Goal: Information Seeking & Learning: Learn about a topic

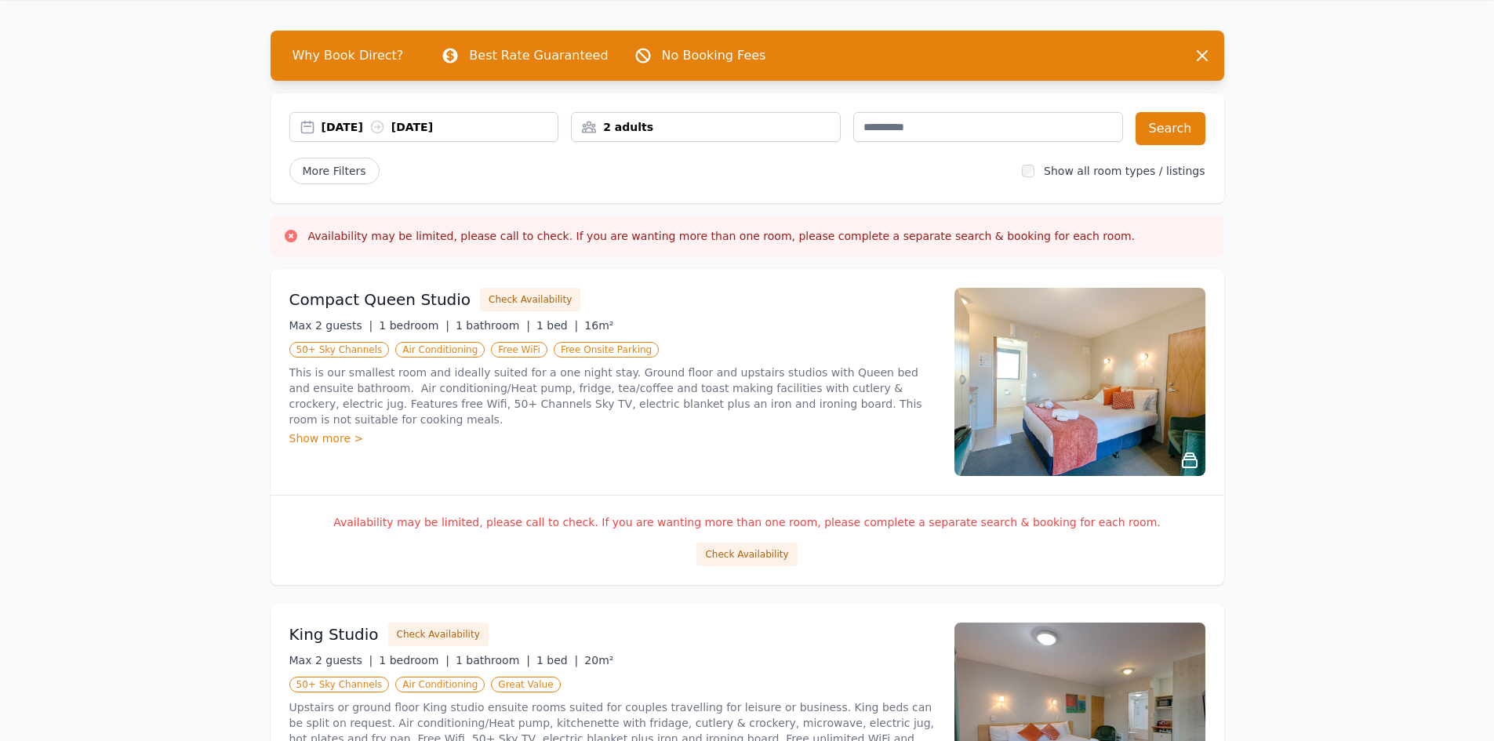
scroll to position [78, 0]
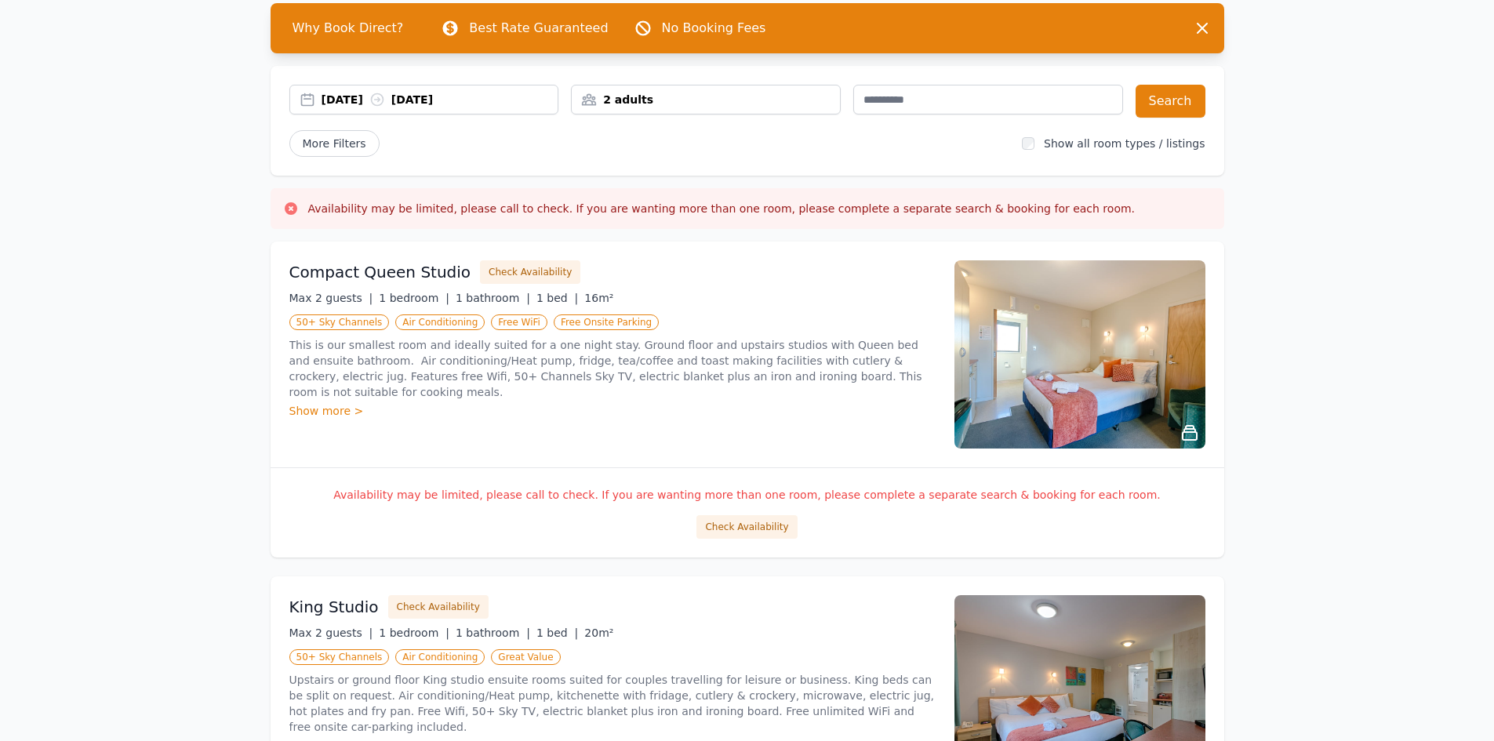
click at [329, 403] on div "Show more >" at bounding box center [612, 411] width 646 height 16
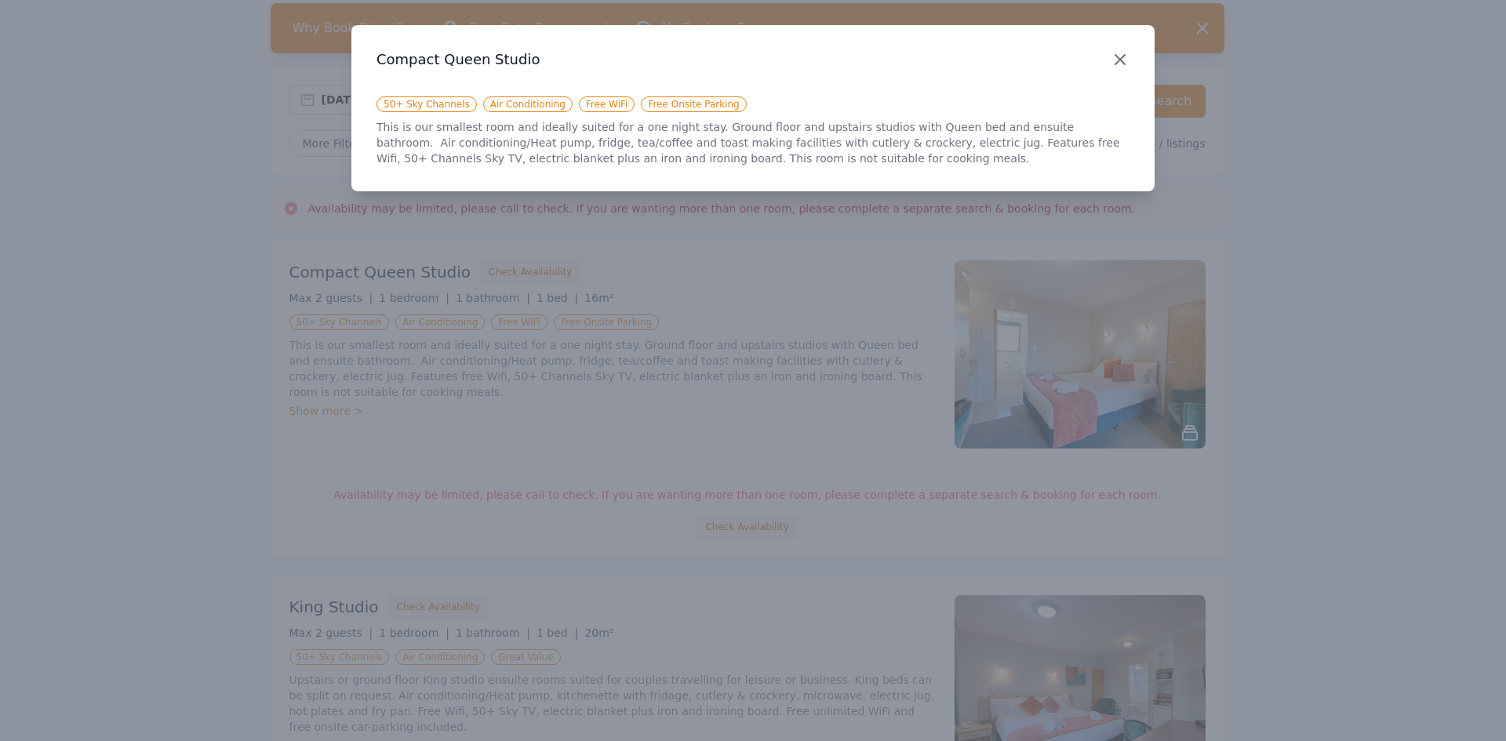
click at [1121, 50] on icon "button" at bounding box center [1120, 59] width 19 height 19
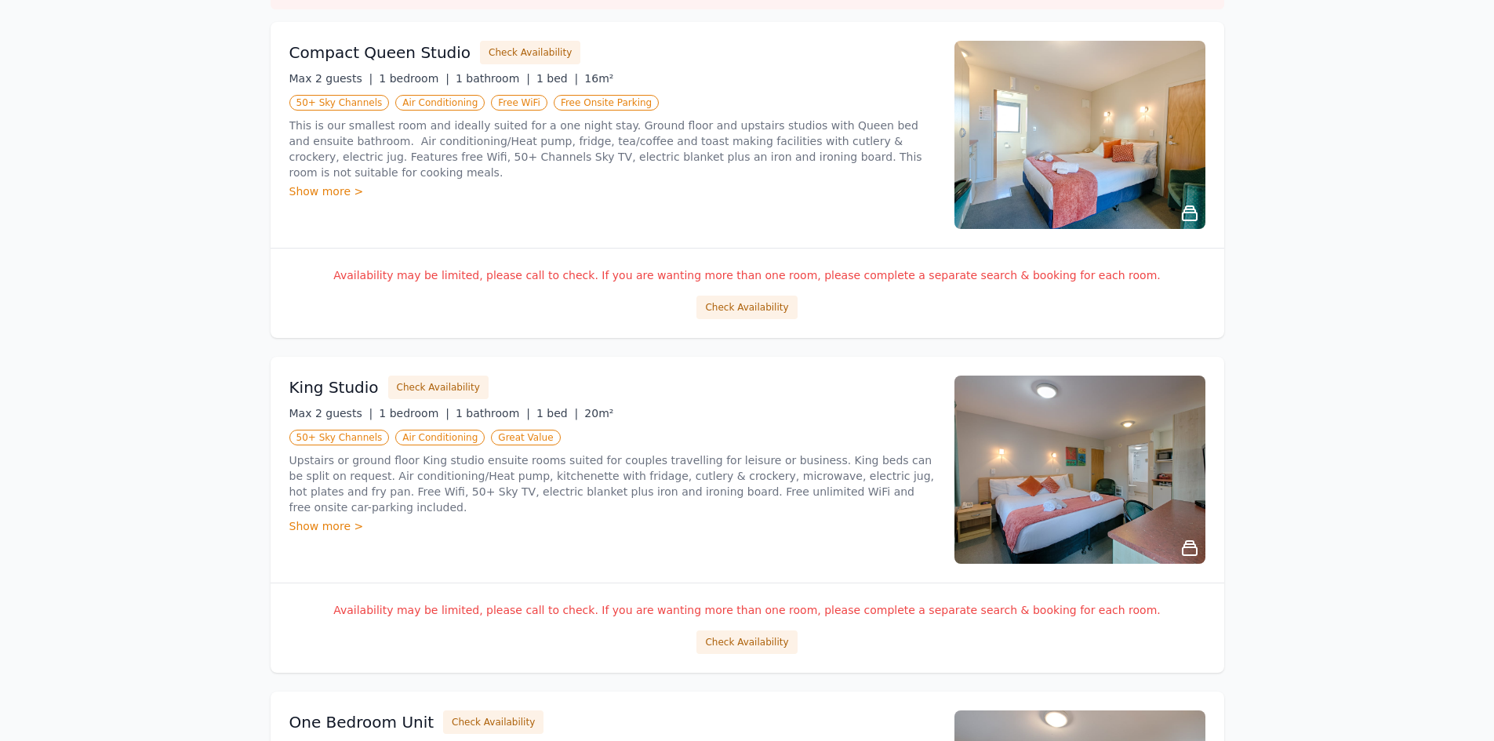
scroll to position [392, 0]
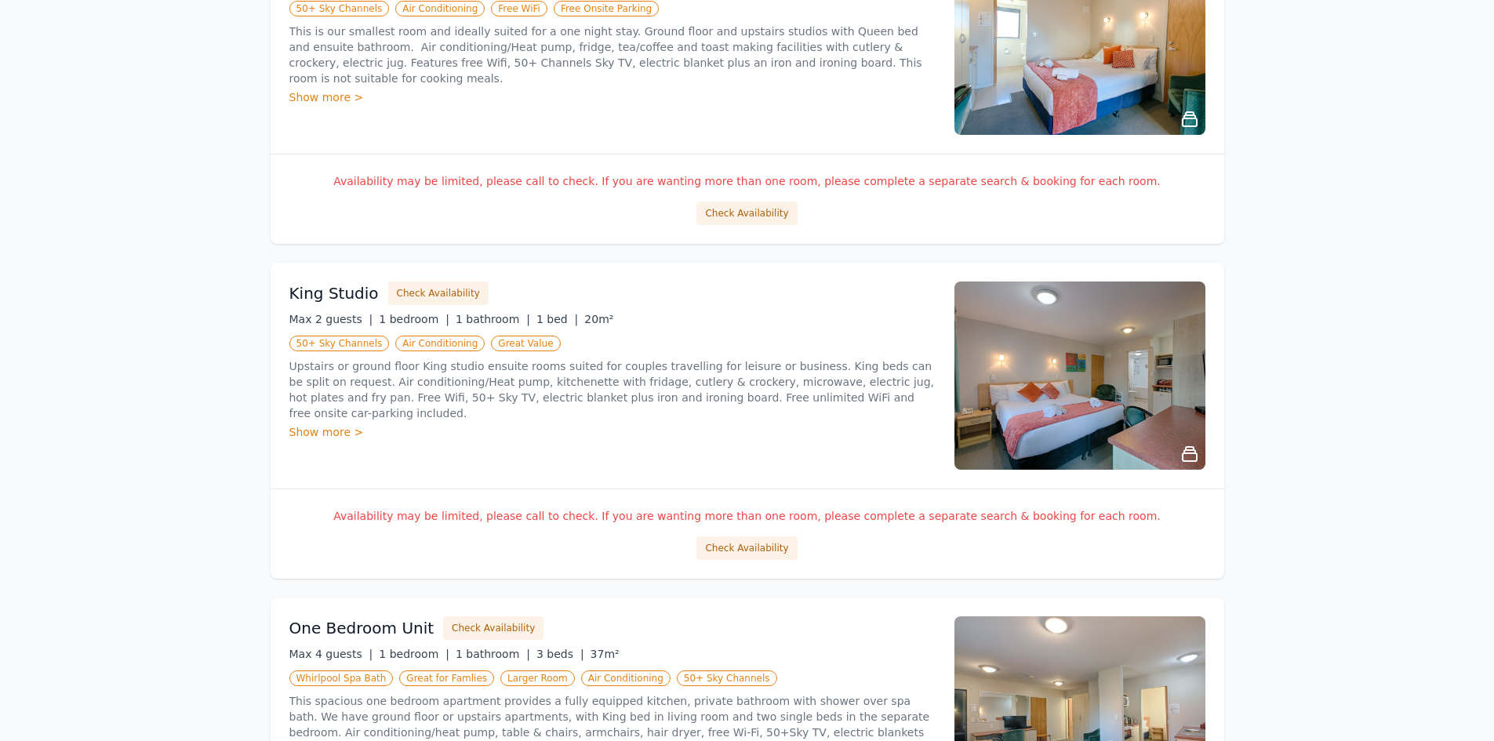
click at [1202, 374] on img at bounding box center [1080, 376] width 251 height 188
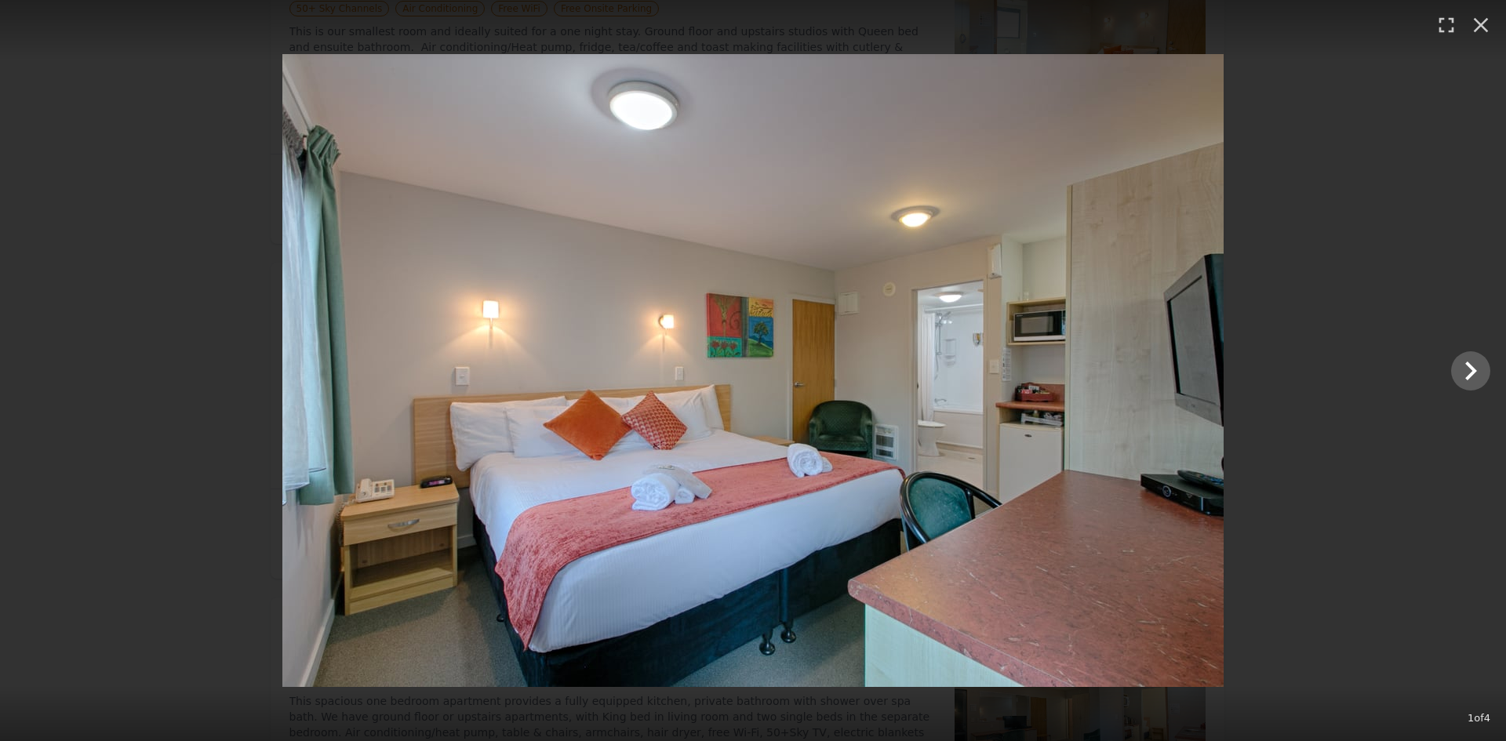
click at [1077, 380] on img at bounding box center [752, 370] width 941 height 633
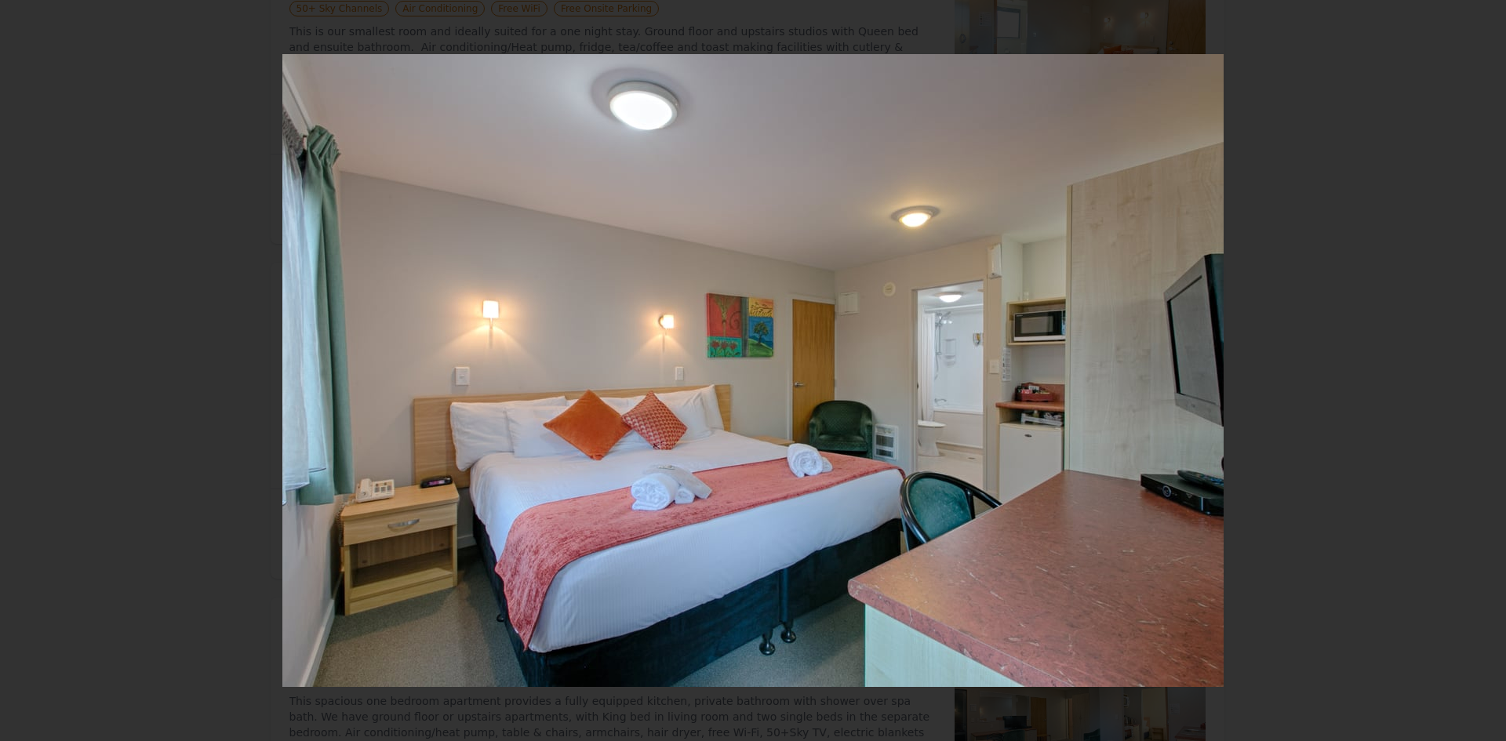
click at [1466, 369] on icon "Show slide 2 of 4" at bounding box center [1471, 371] width 38 height 38
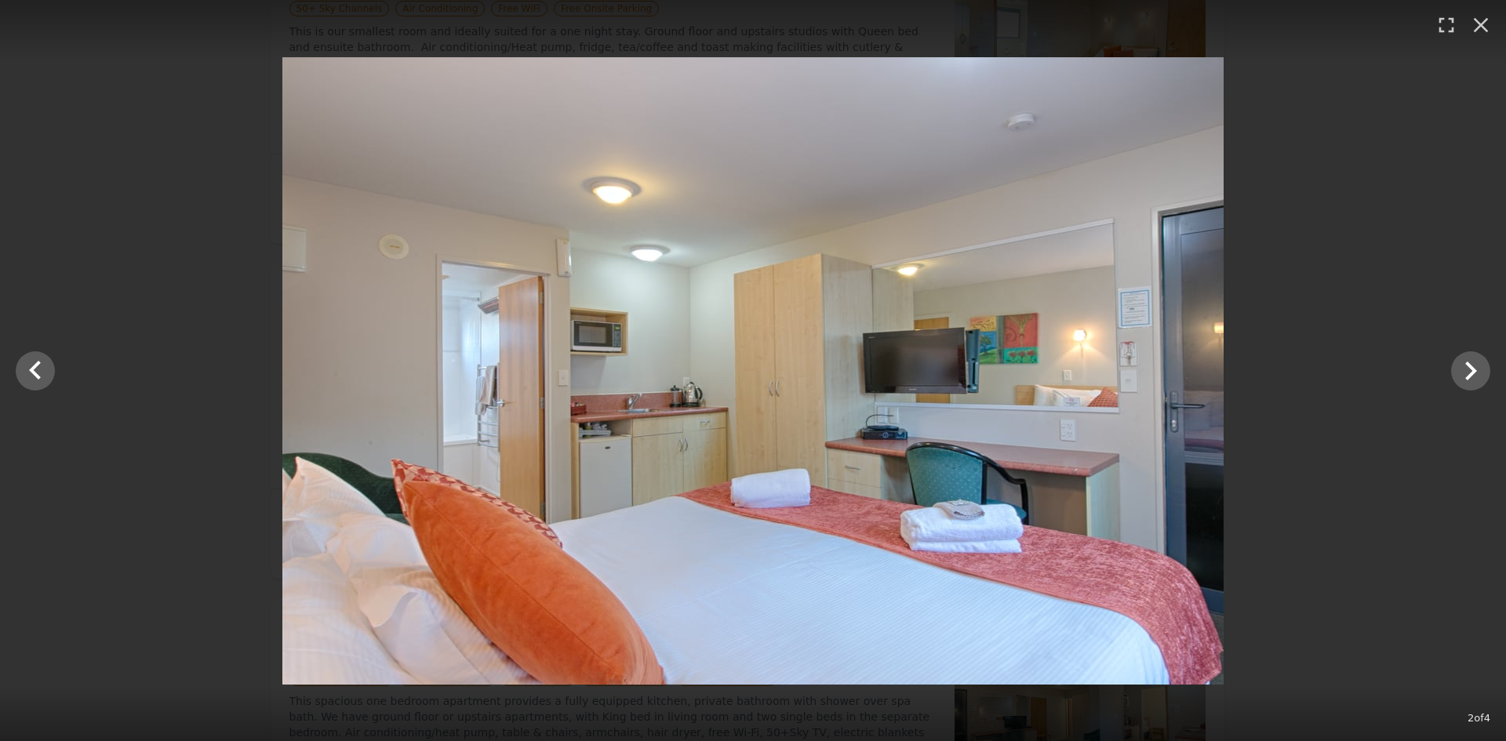
click at [609, 433] on img at bounding box center [752, 371] width 941 height 628
click at [630, 432] on img at bounding box center [752, 371] width 941 height 628
click at [1471, 366] on icon "Show slide 3 of 4" at bounding box center [1471, 371] width 12 height 19
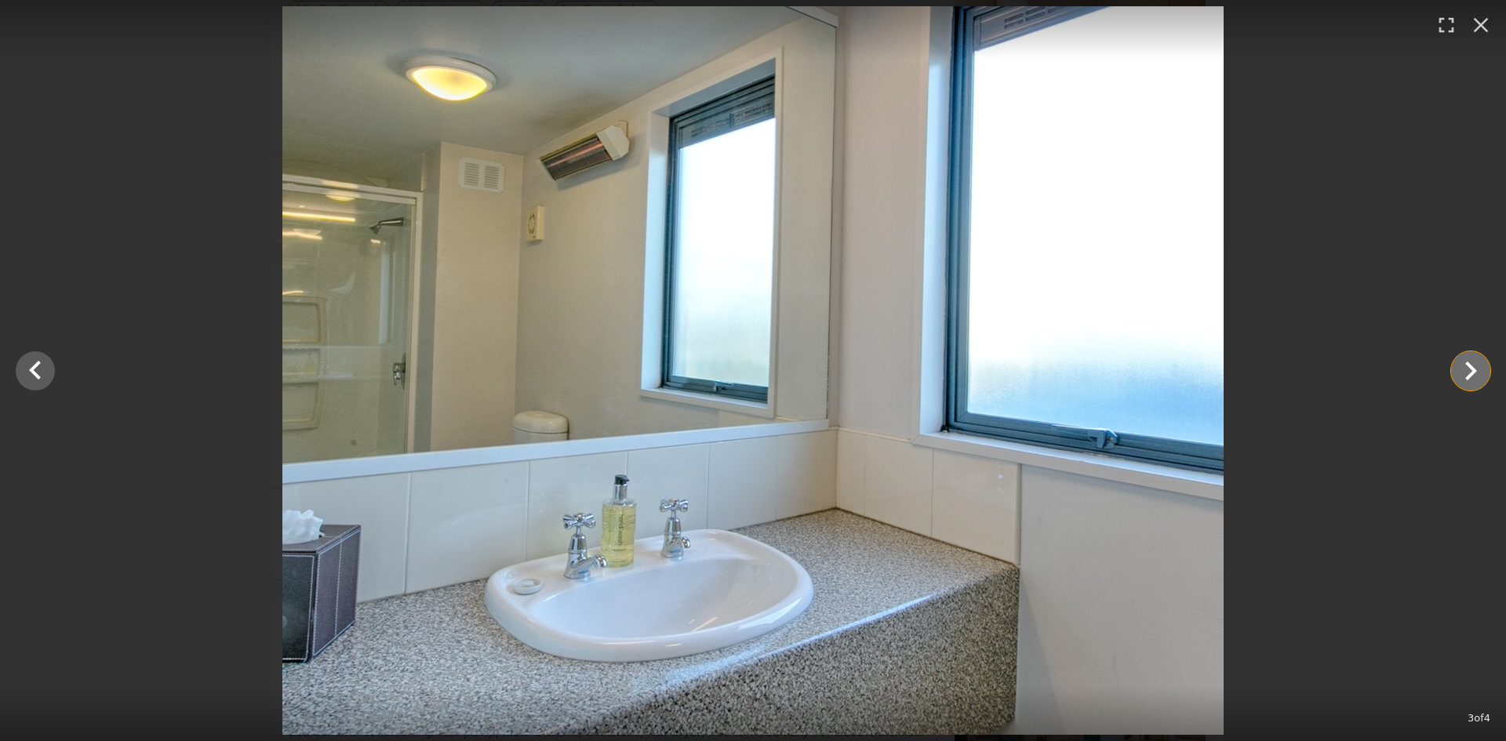
click at [1471, 366] on icon "Show slide 4 of 4" at bounding box center [1471, 371] width 12 height 19
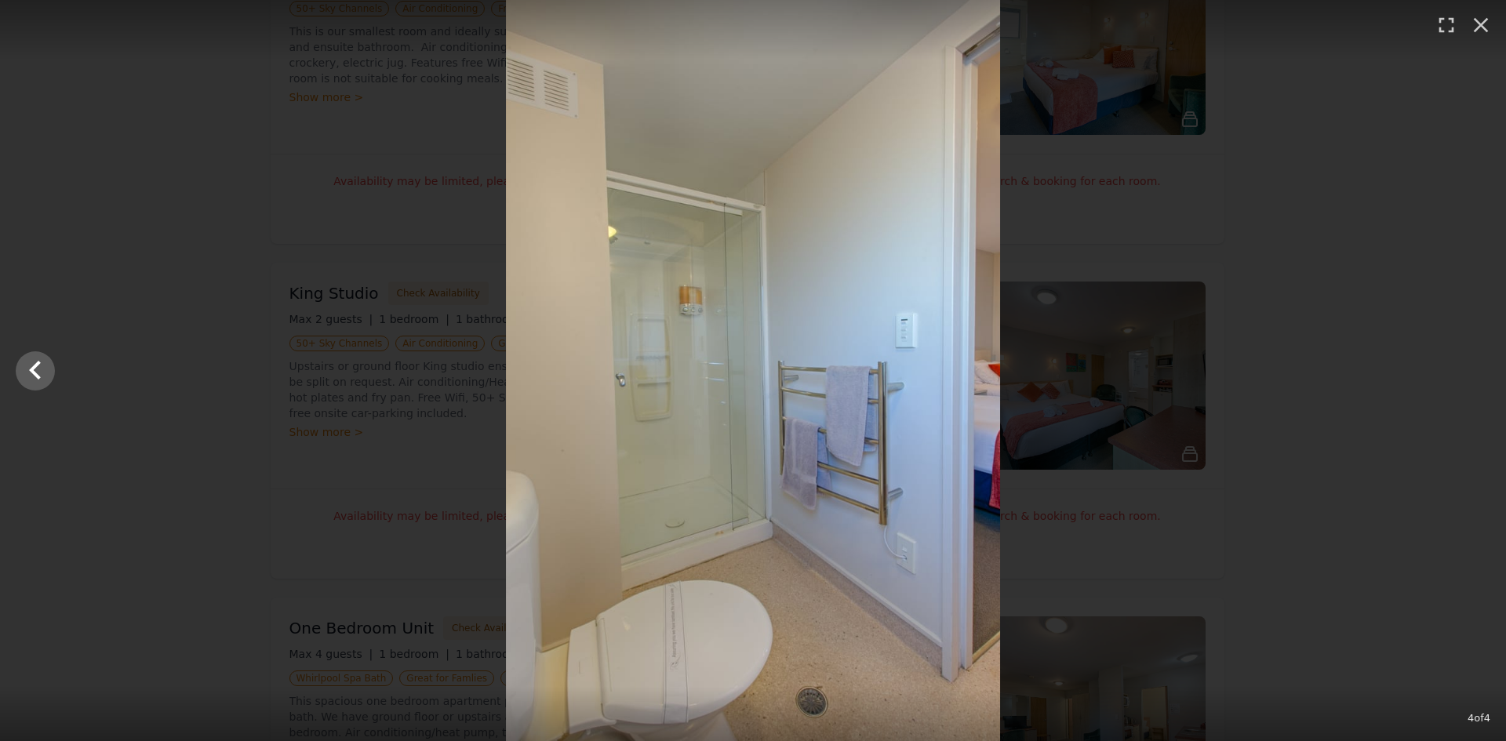
click at [1471, 366] on div at bounding box center [753, 370] width 1506 height 741
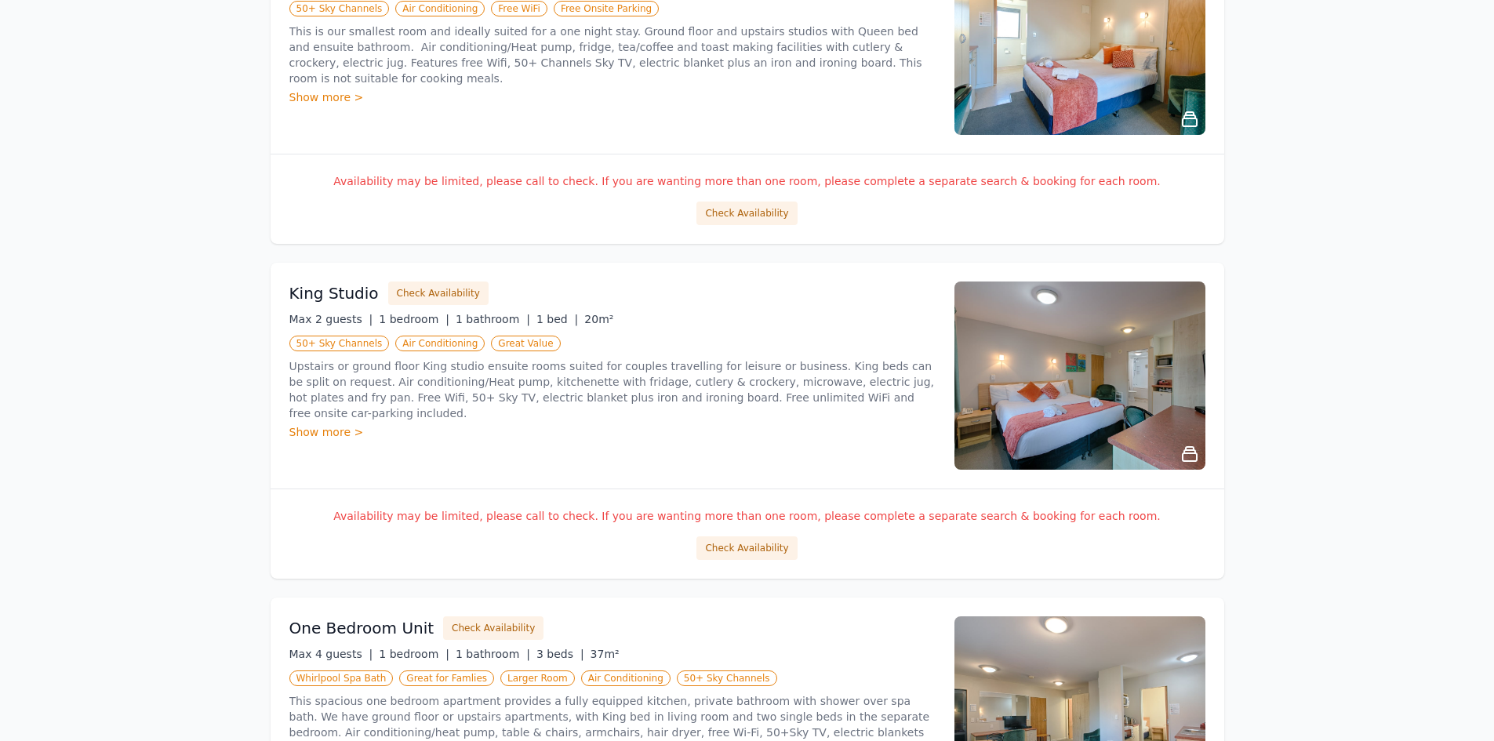
click at [1185, 449] on icon at bounding box center [1190, 454] width 14 height 14
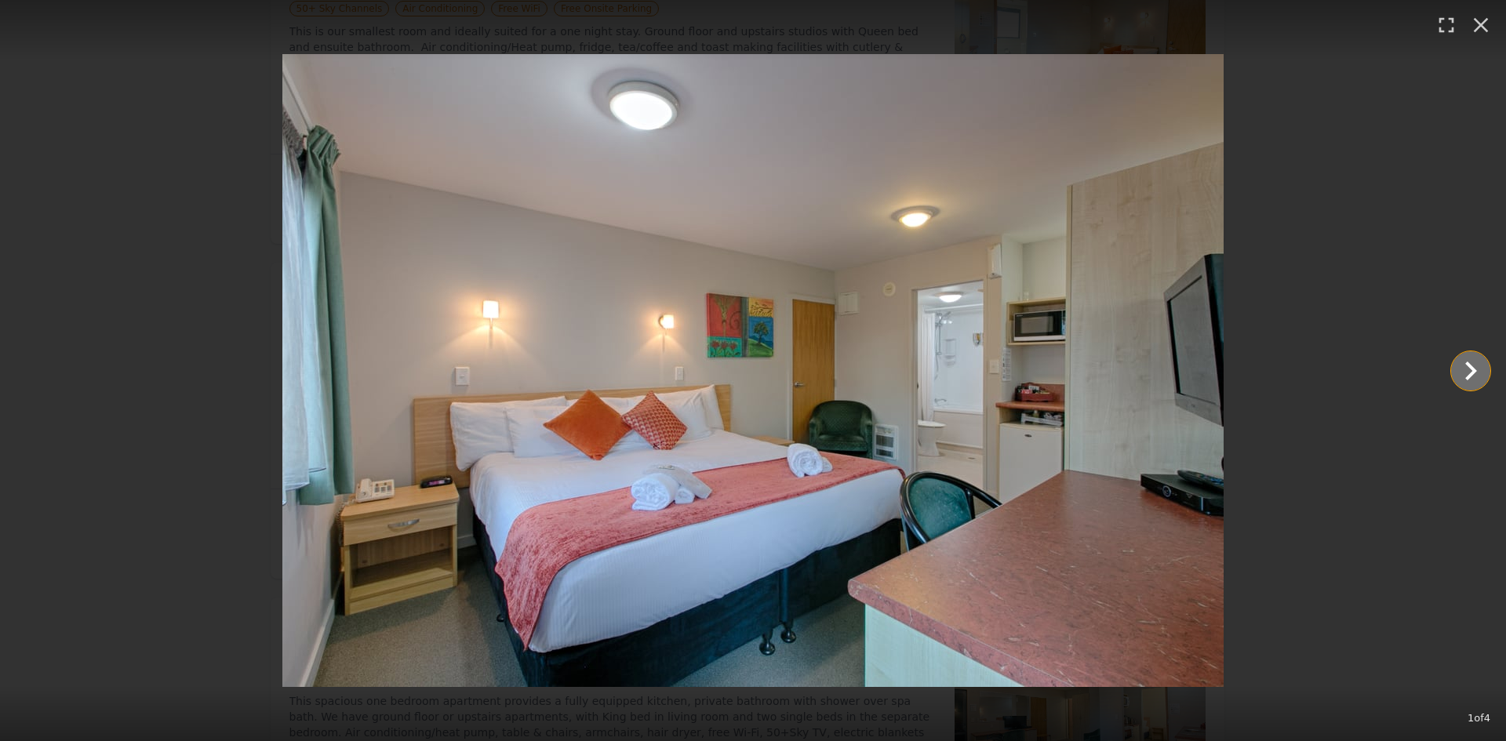
click at [1473, 366] on icon "Show slide 2 of 4" at bounding box center [1471, 371] width 38 height 38
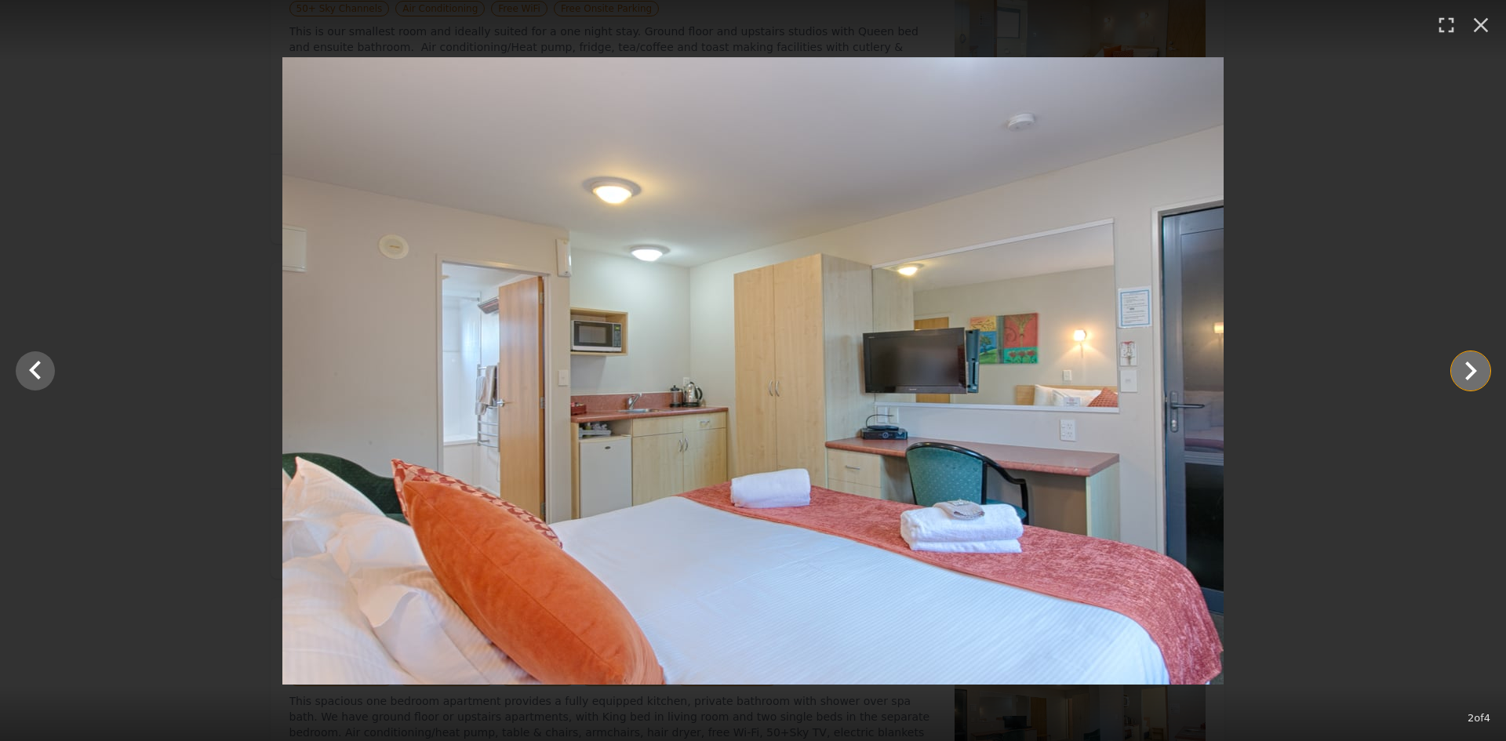
click at [1473, 366] on icon "Show slide 3 of 4" at bounding box center [1471, 371] width 38 height 38
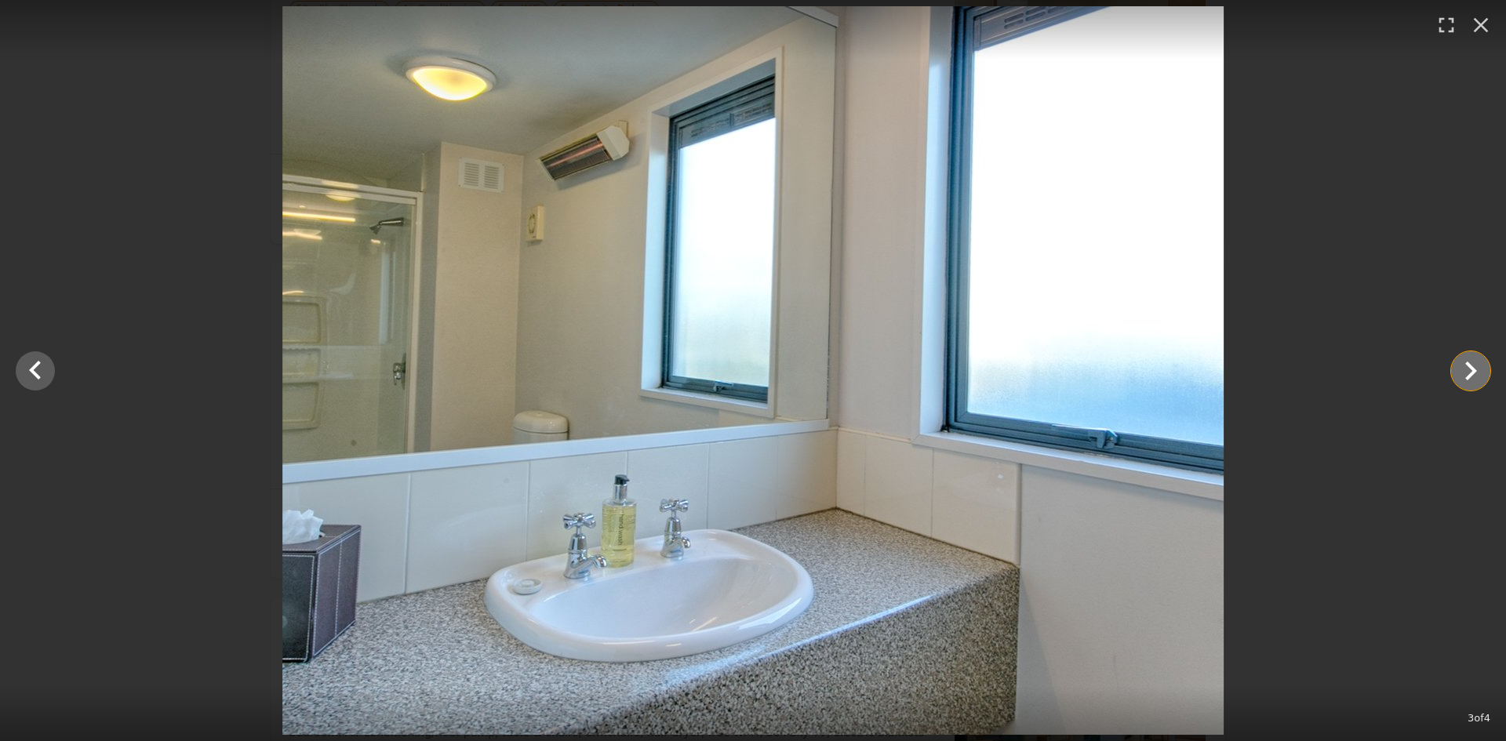
click at [1473, 366] on icon "Show slide 4 of 4" at bounding box center [1471, 371] width 38 height 38
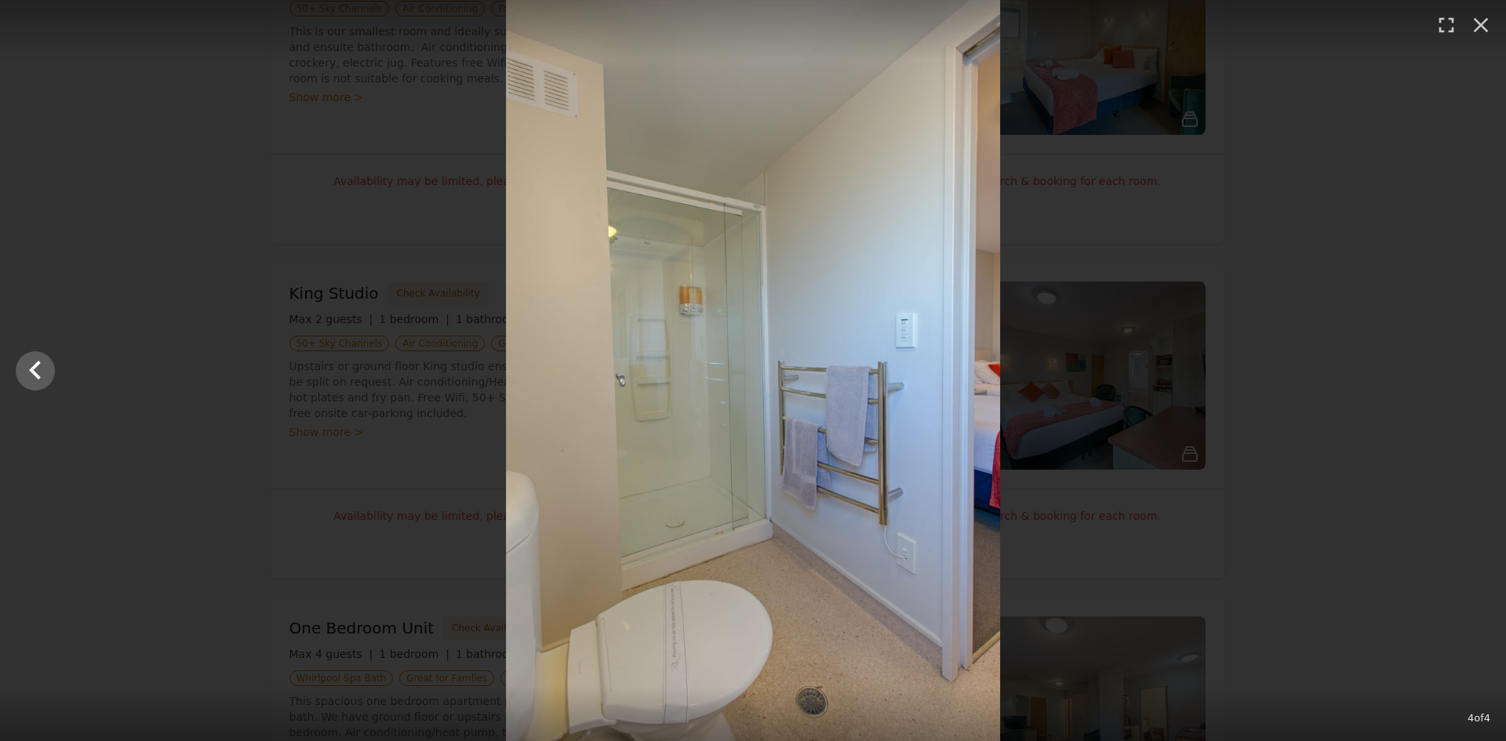
click at [1473, 366] on div at bounding box center [753, 370] width 1506 height 741
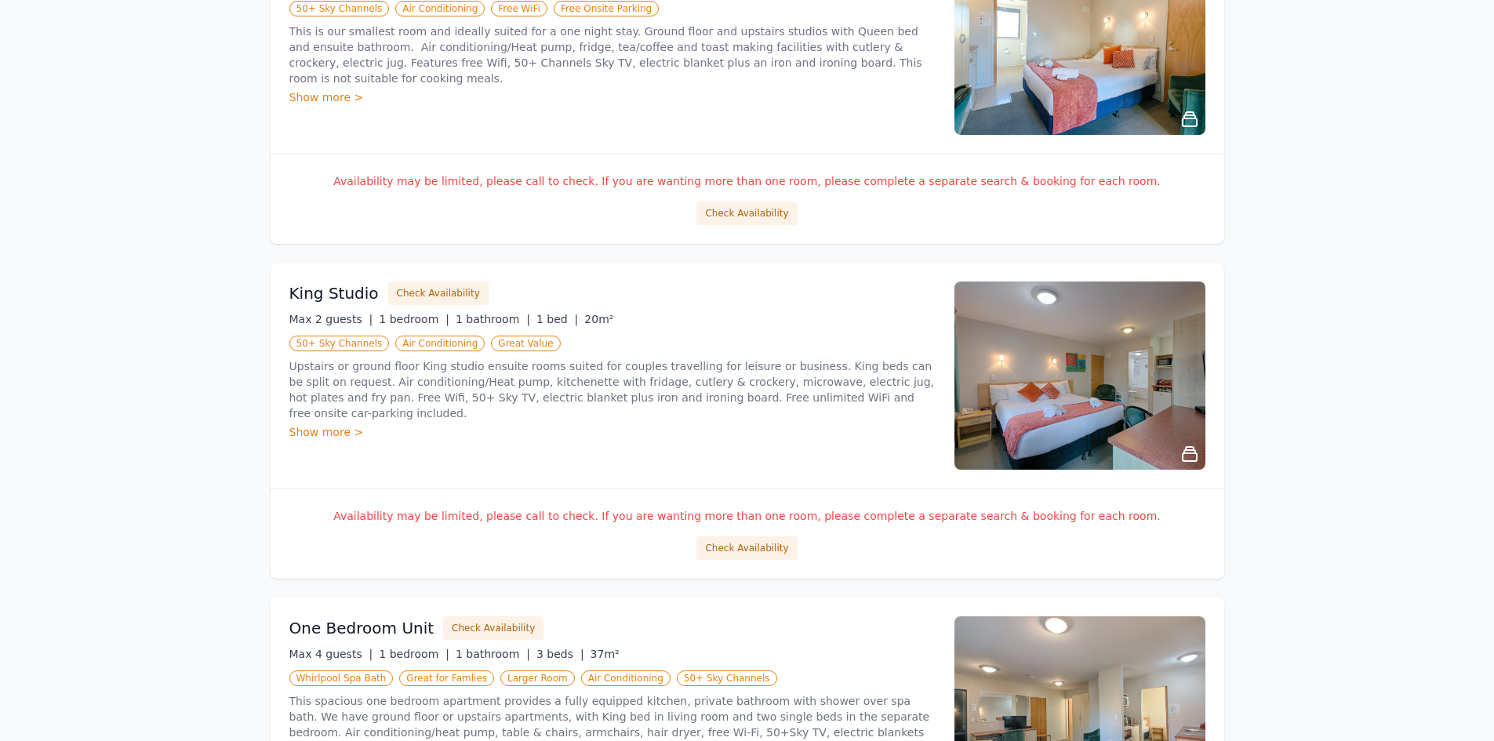
click at [1010, 378] on img at bounding box center [1080, 376] width 251 height 188
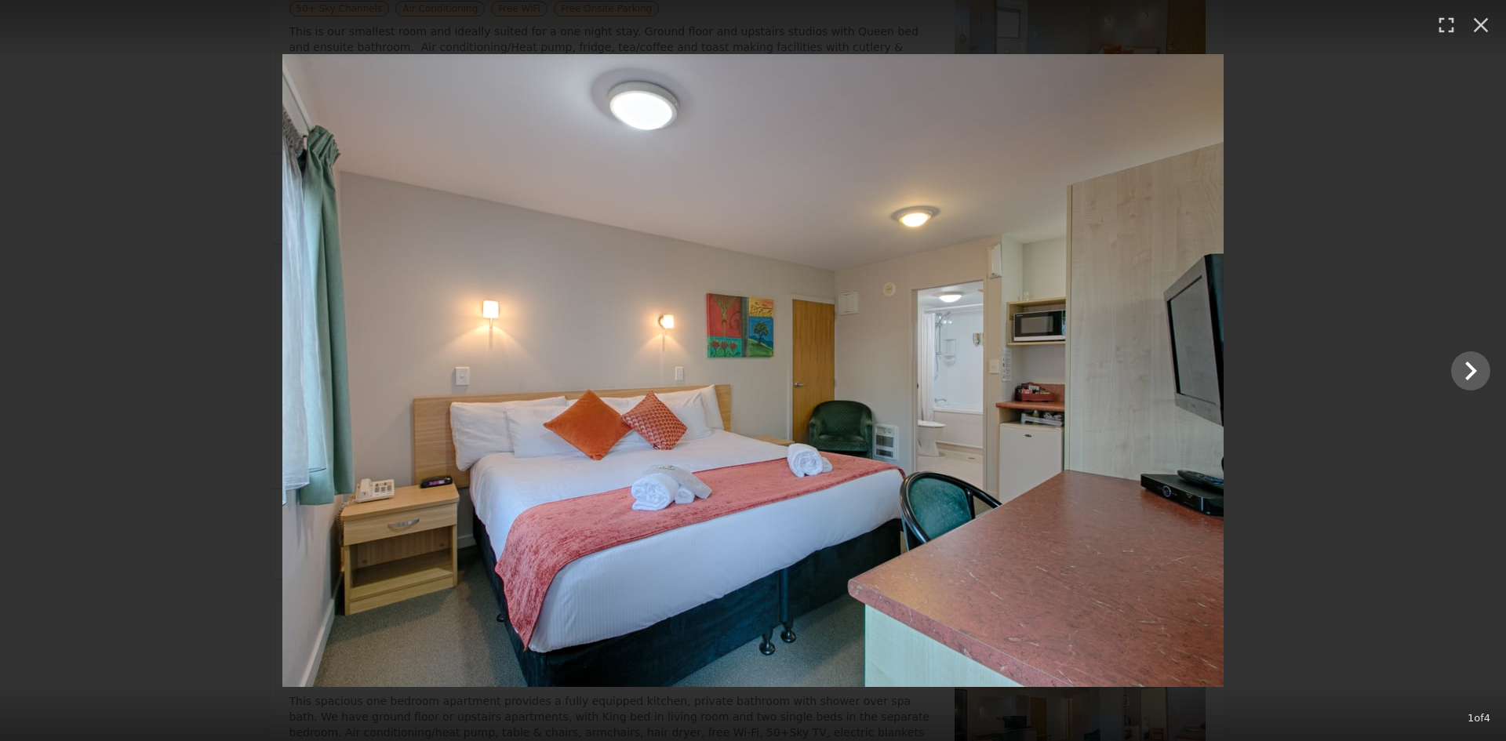
click at [18, 380] on div at bounding box center [753, 370] width 1506 height 633
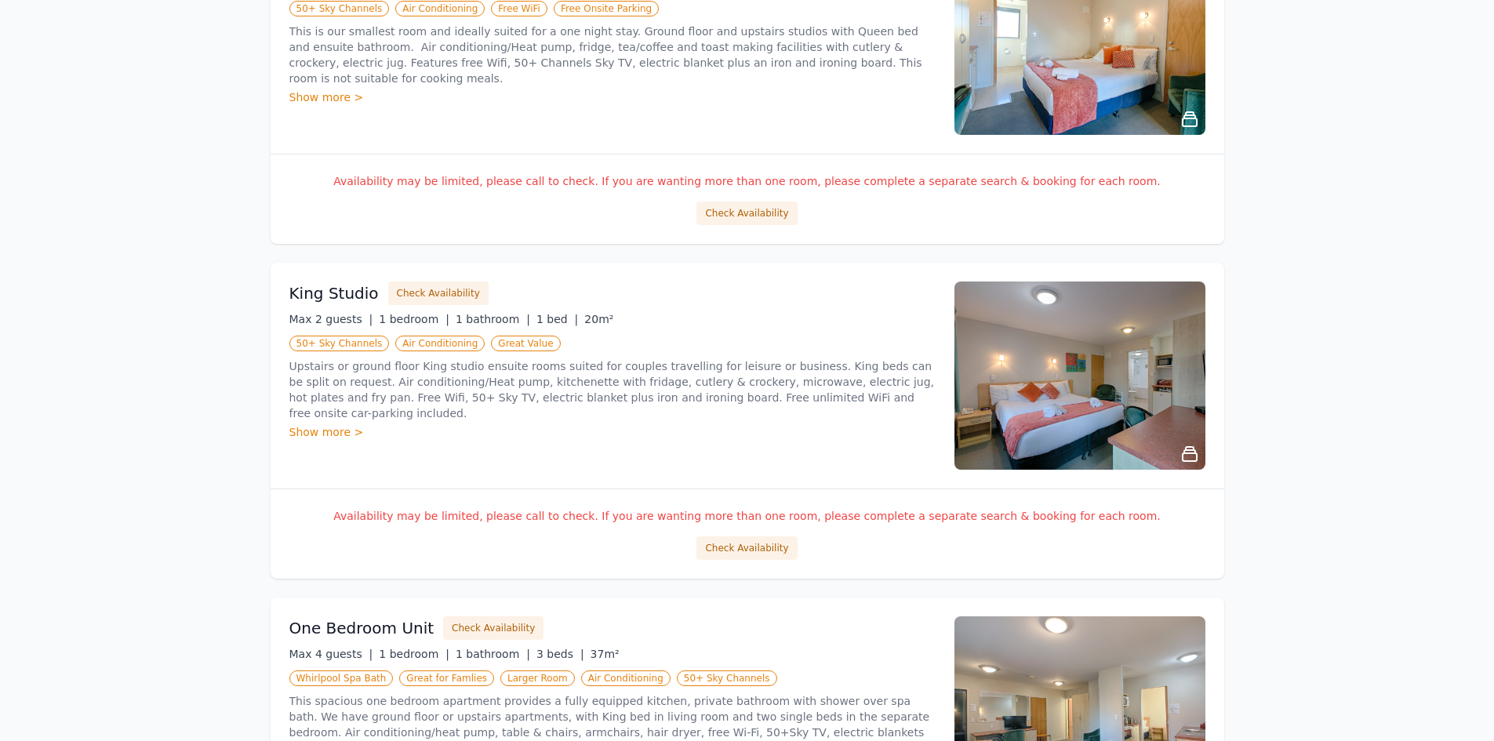
click at [1057, 379] on img at bounding box center [1080, 376] width 251 height 188
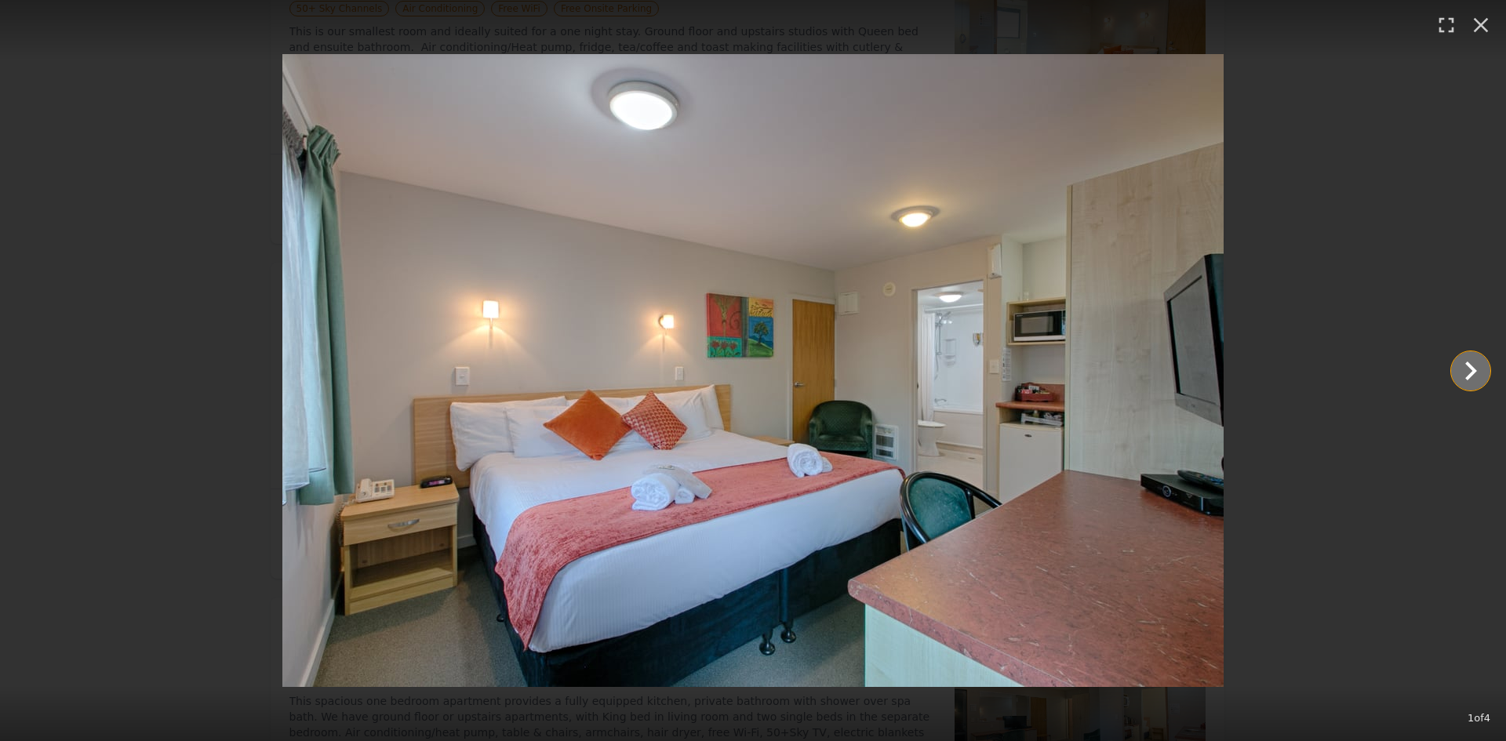
click at [1463, 370] on icon "Show slide 2 of 4" at bounding box center [1471, 371] width 38 height 38
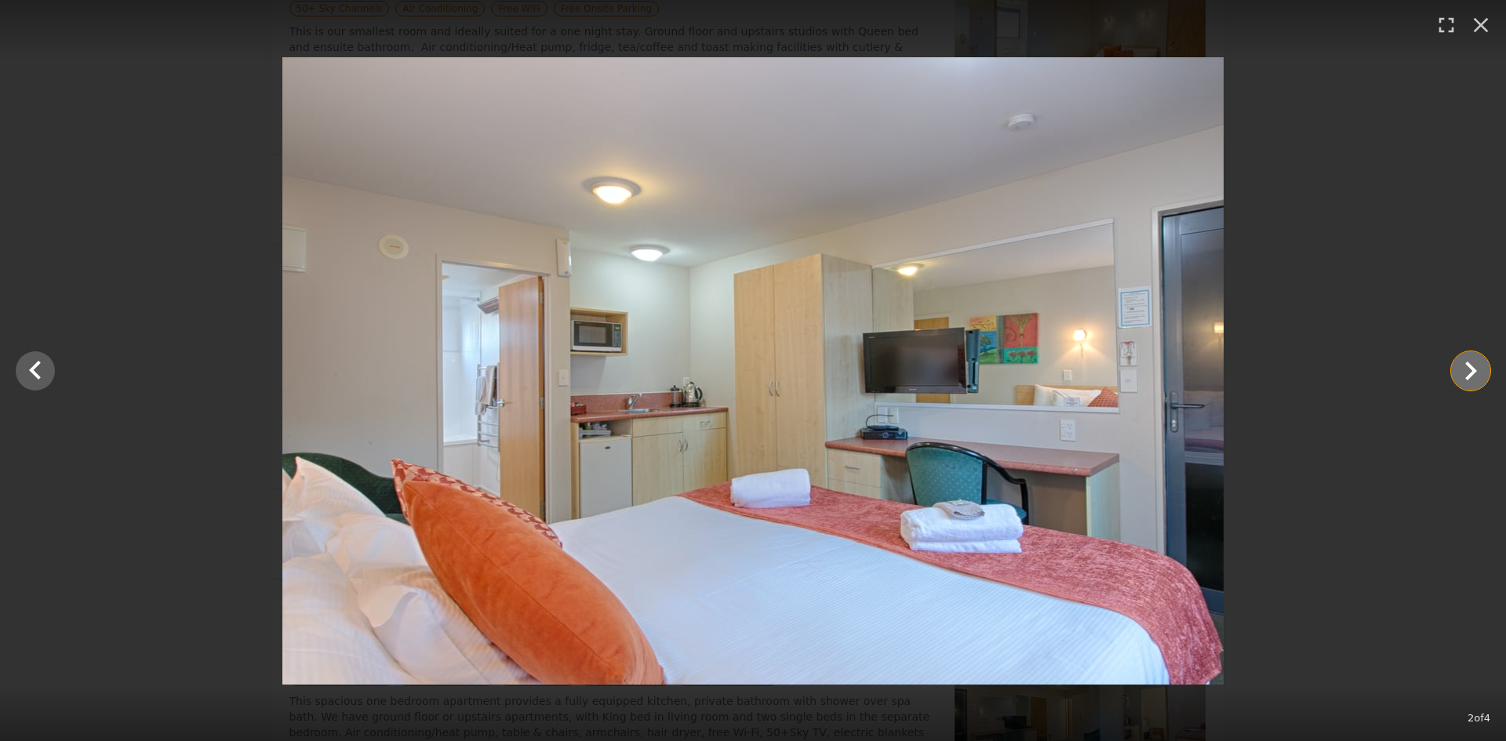
click at [1475, 359] on icon "Show slide 3 of 4" at bounding box center [1471, 371] width 38 height 38
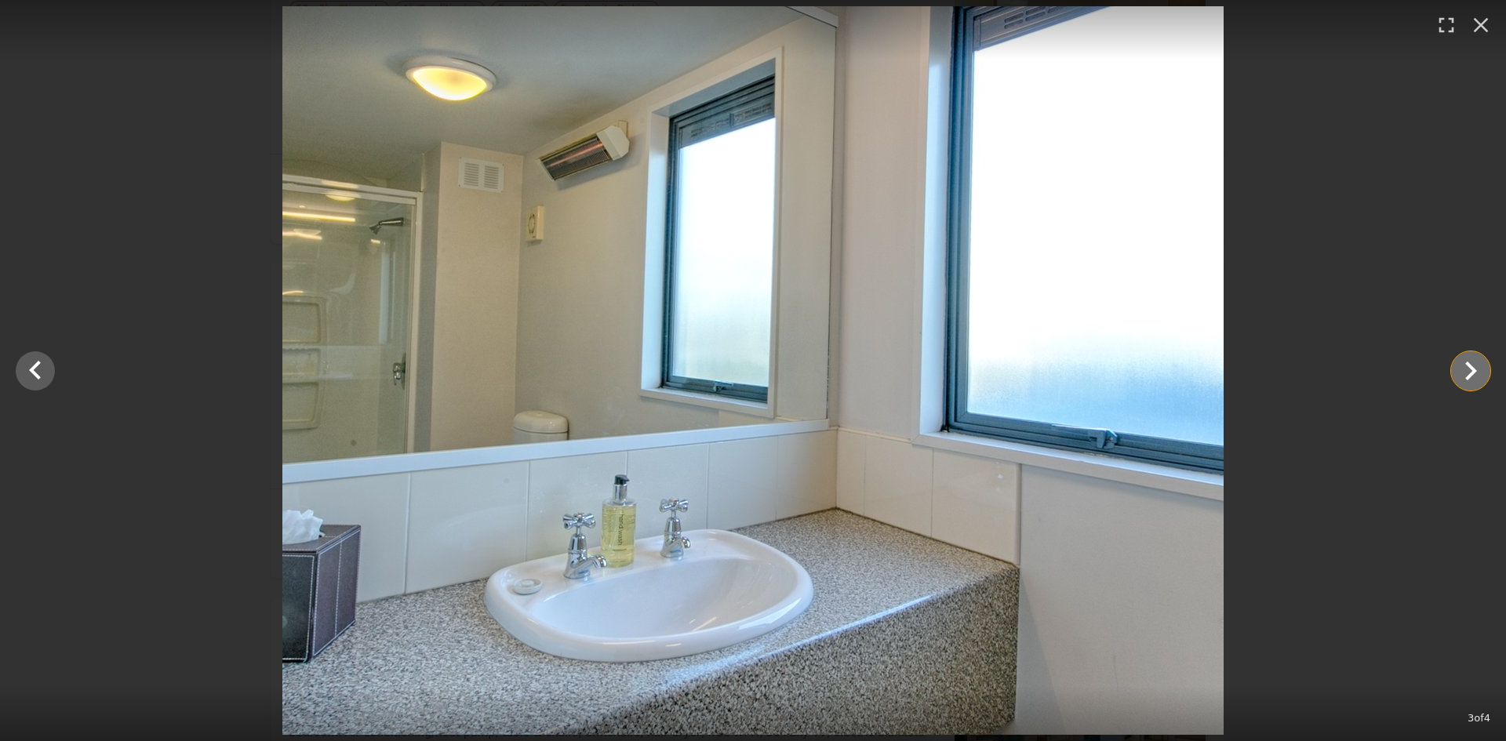
click at [1468, 369] on icon "Show slide 4 of 4" at bounding box center [1471, 371] width 38 height 38
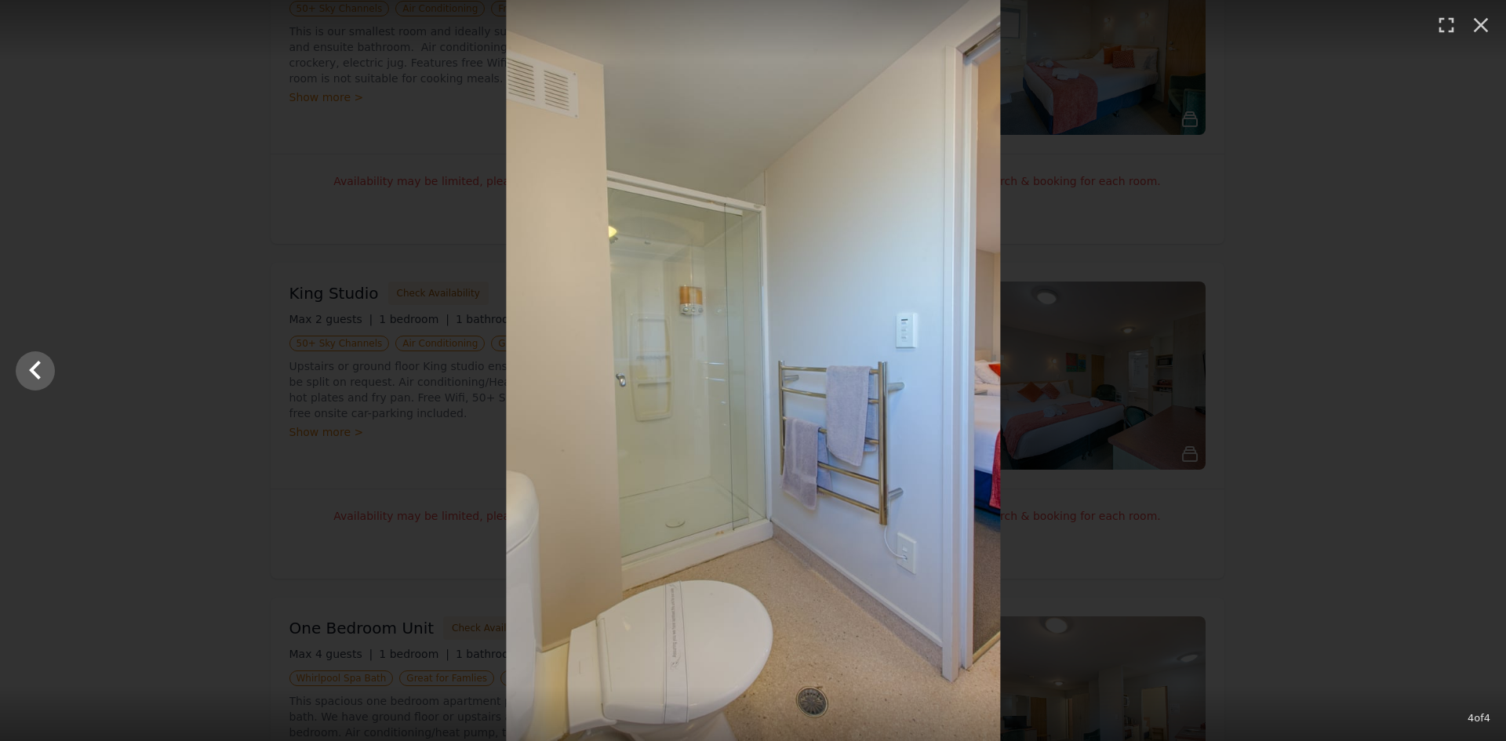
click at [1468, 369] on div at bounding box center [753, 370] width 1506 height 741
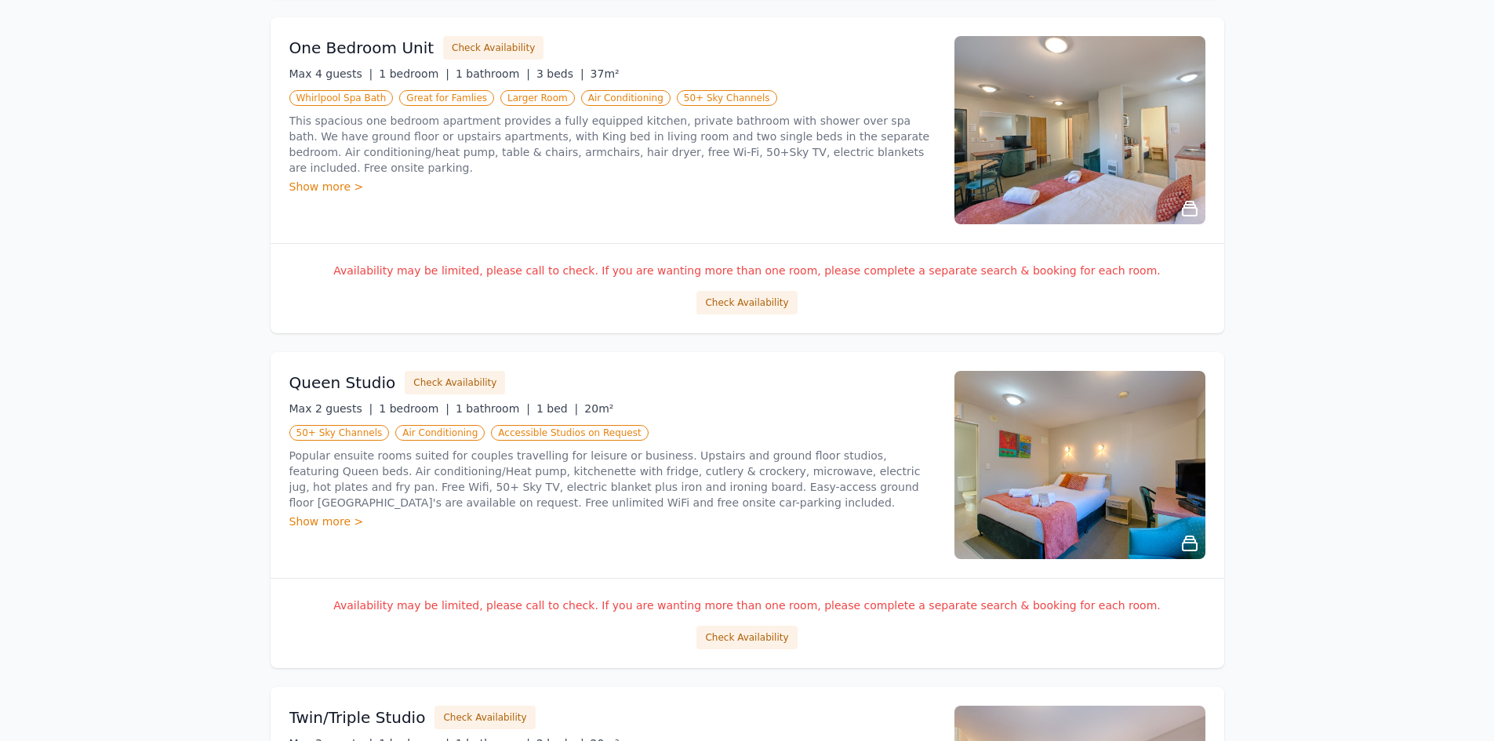
scroll to position [1020, 0]
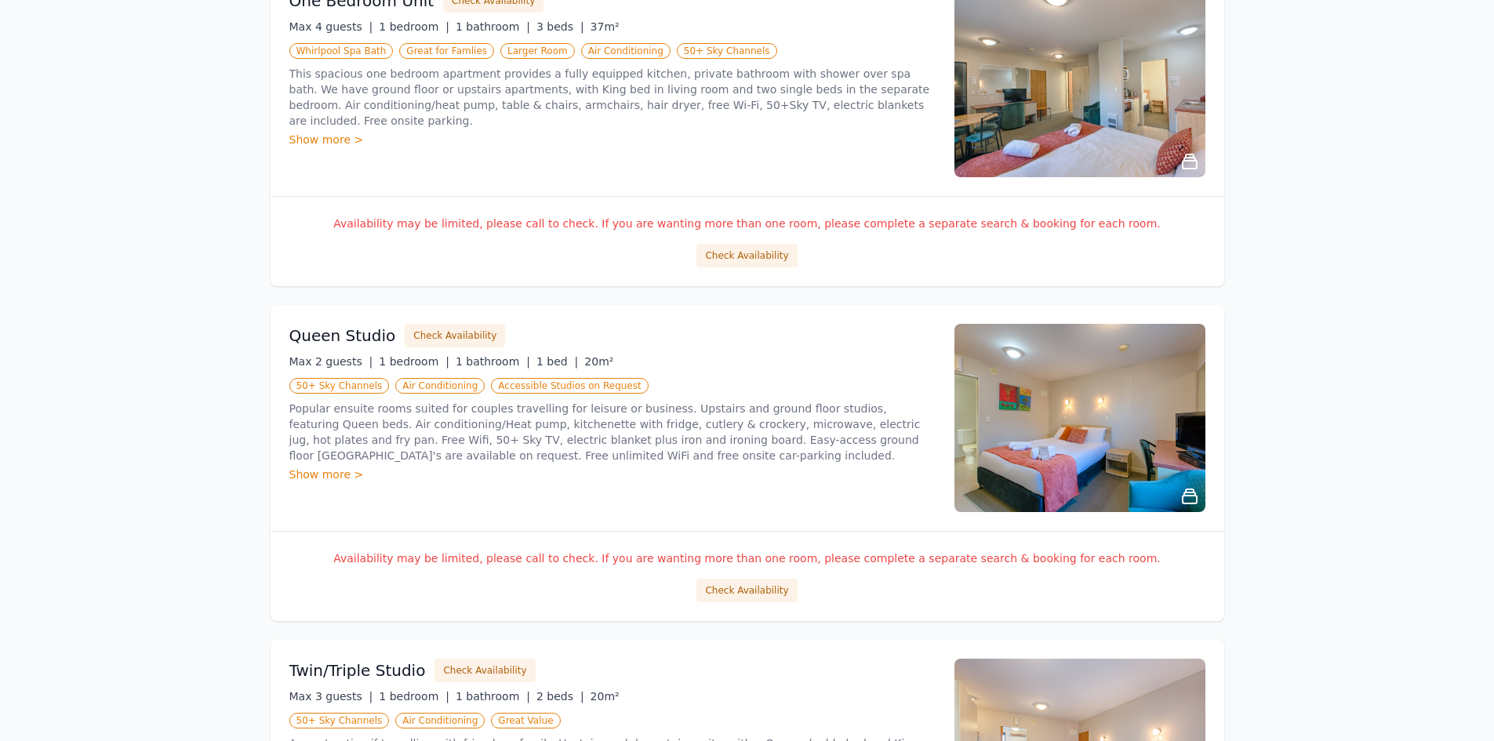
click at [1104, 409] on img at bounding box center [1080, 418] width 251 height 188
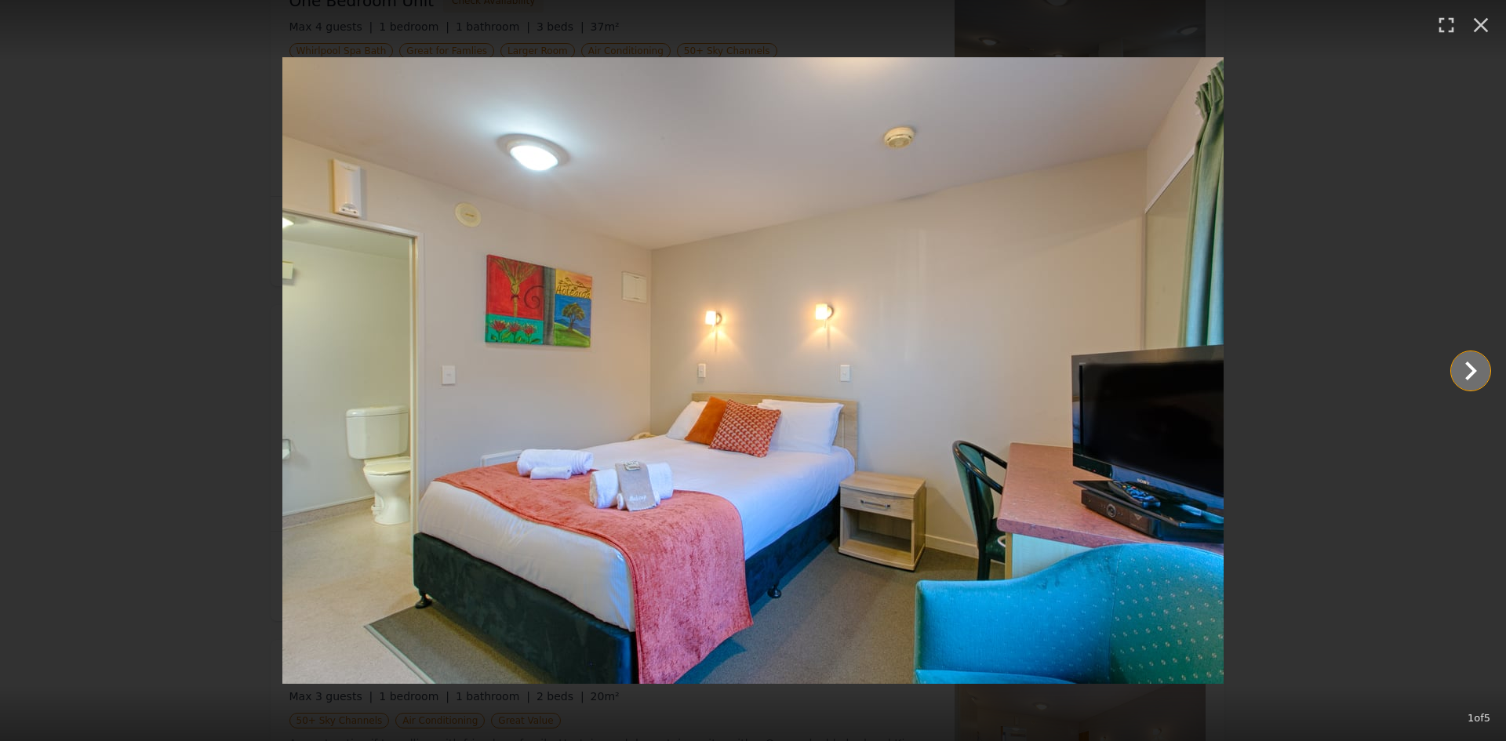
click at [1472, 362] on icon "Show slide 2 of 5" at bounding box center [1471, 371] width 38 height 38
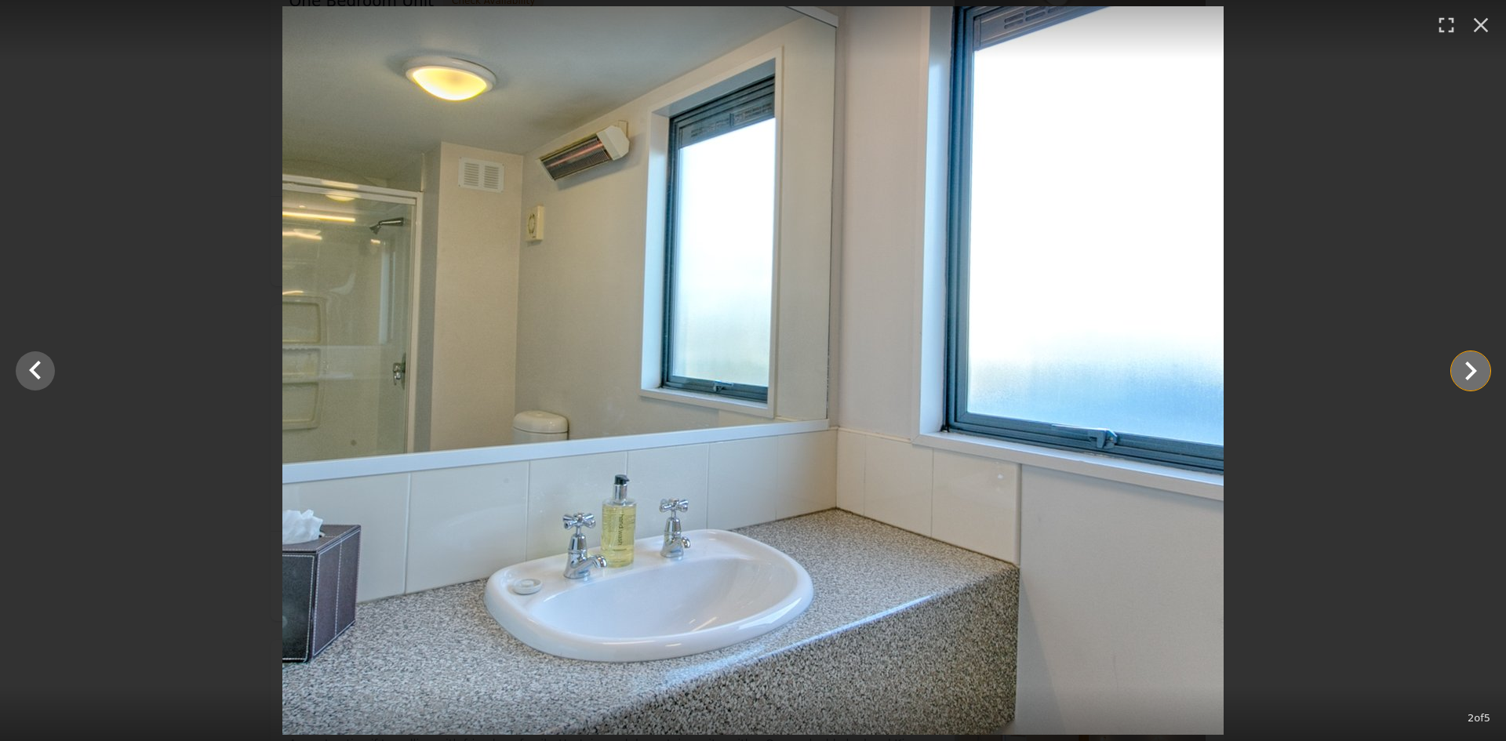
click at [1468, 366] on icon "Show slide 3 of 5" at bounding box center [1471, 371] width 12 height 19
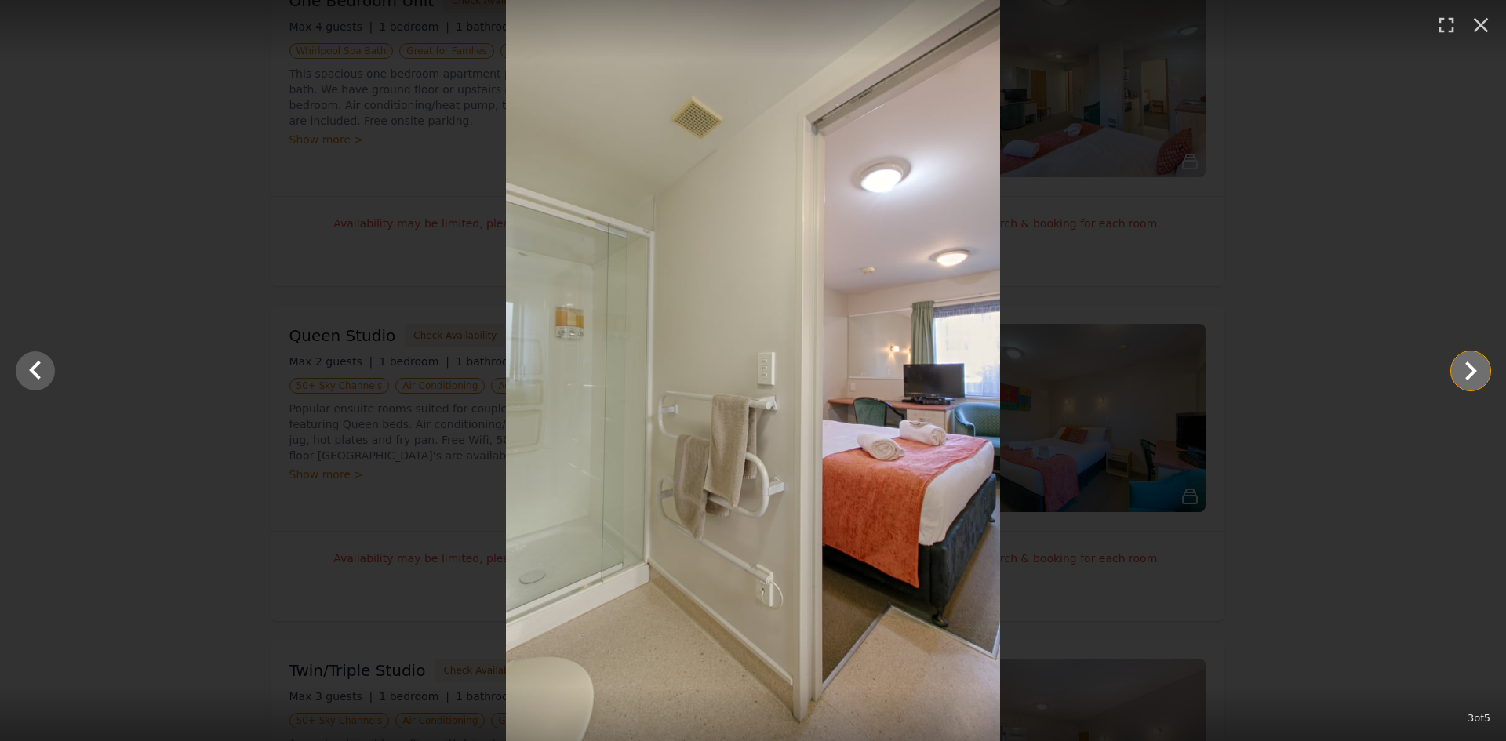
click at [1462, 367] on icon "Show slide 4 of 5" at bounding box center [1471, 371] width 38 height 38
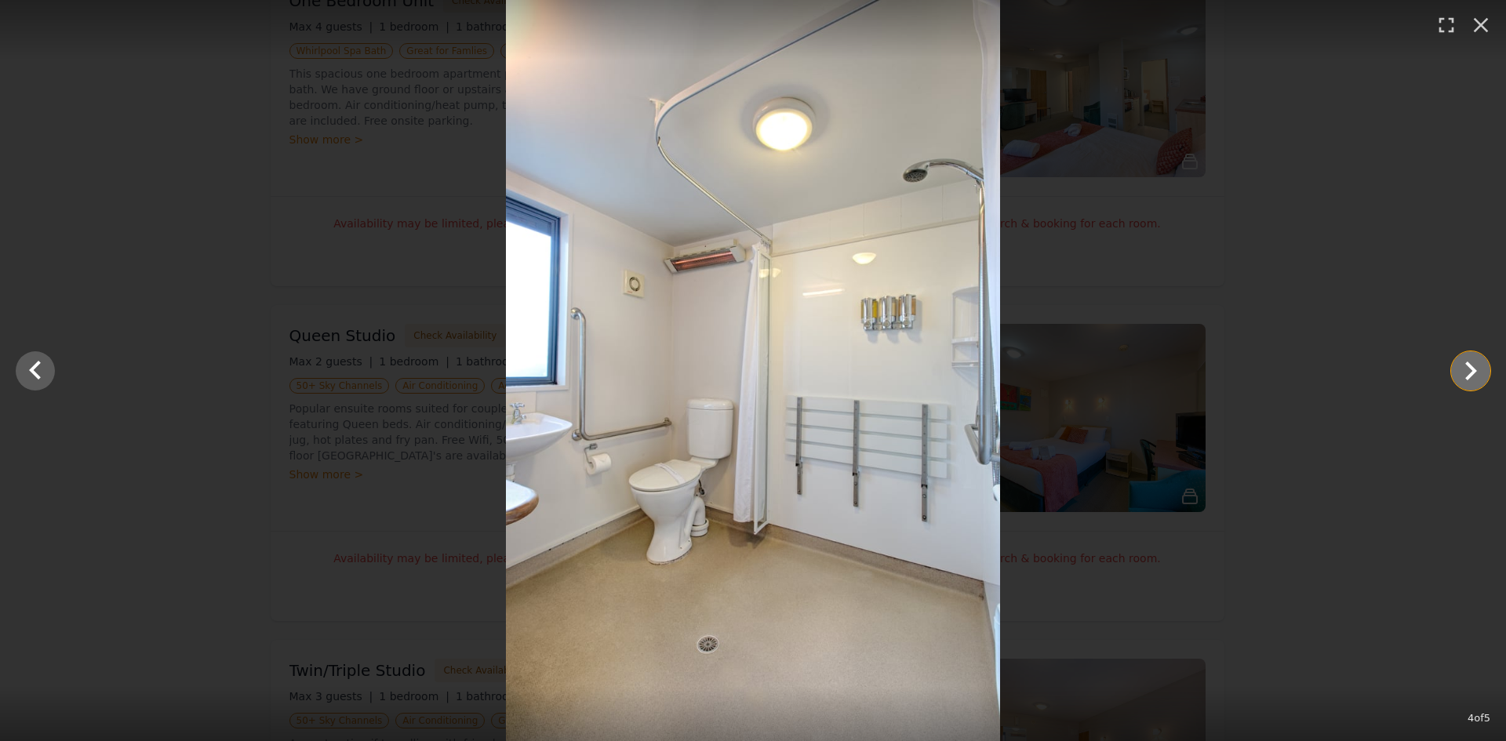
click at [1462, 367] on icon "Show slide 5 of 5" at bounding box center [1471, 371] width 38 height 38
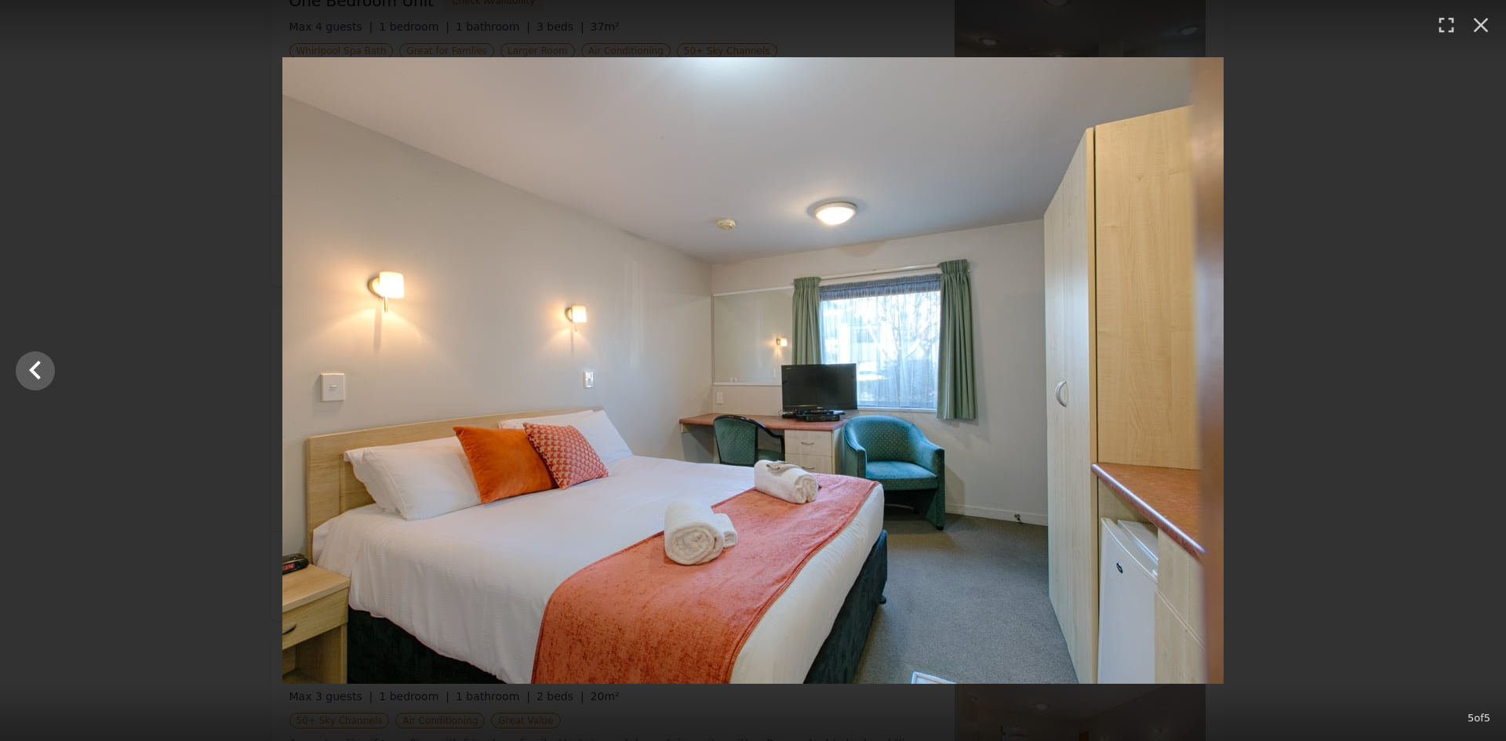
click at [1462, 367] on div at bounding box center [753, 370] width 1506 height 627
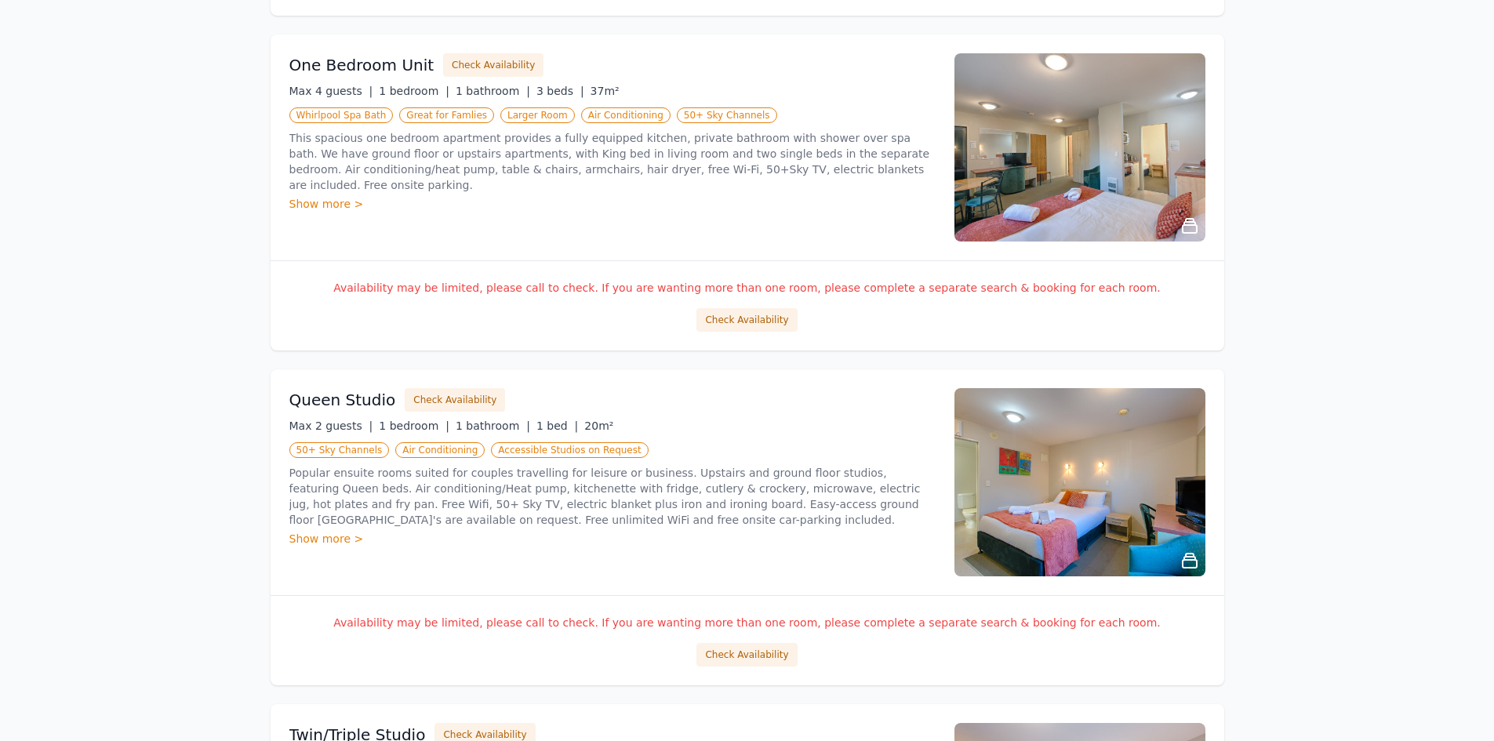
scroll to position [845, 0]
